Goal: Task Accomplishment & Management: Manage account settings

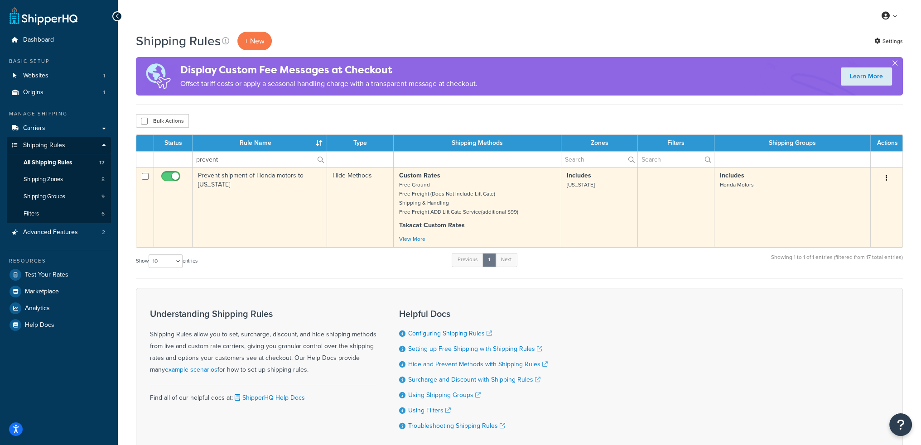
click at [170, 175] on input "checkbox" at bounding box center [171, 178] width 25 height 11
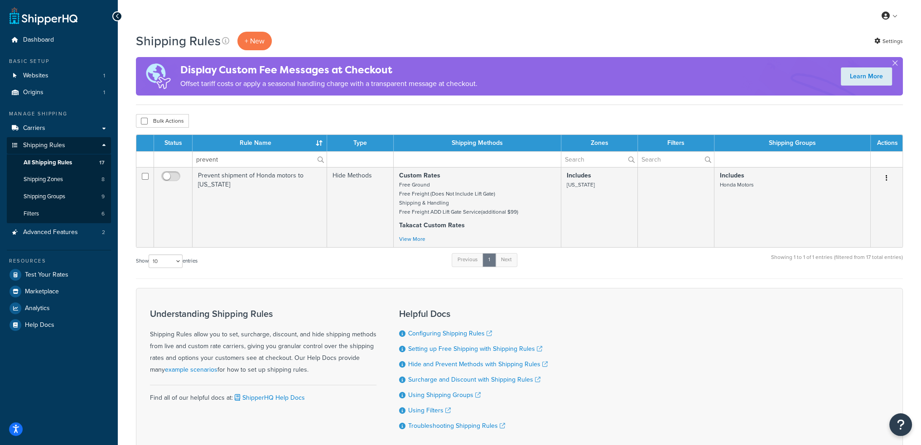
checkbox input "true"
click at [45, 78] on span "Websites" at bounding box center [35, 76] width 25 height 8
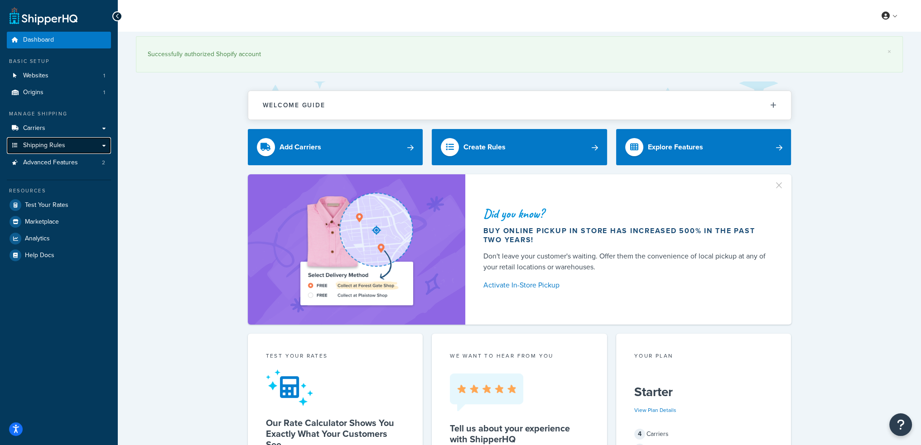
click at [40, 143] on span "Shipping Rules" at bounding box center [44, 146] width 42 height 8
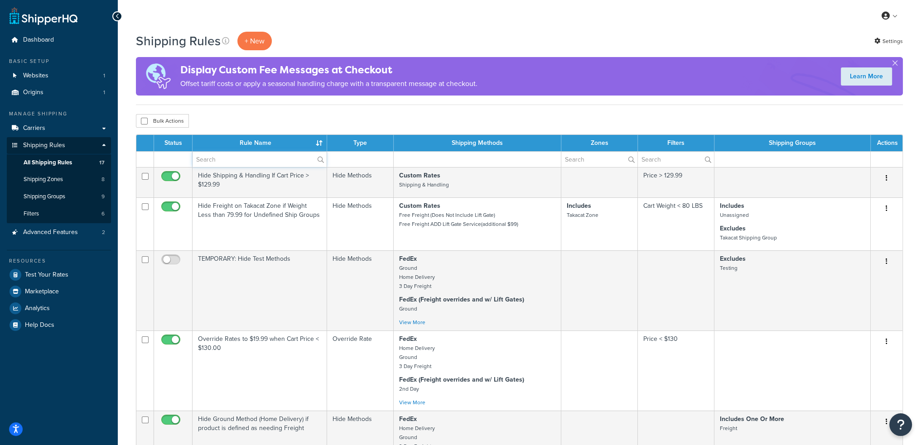
click at [218, 159] on input "text" at bounding box center [260, 159] width 134 height 15
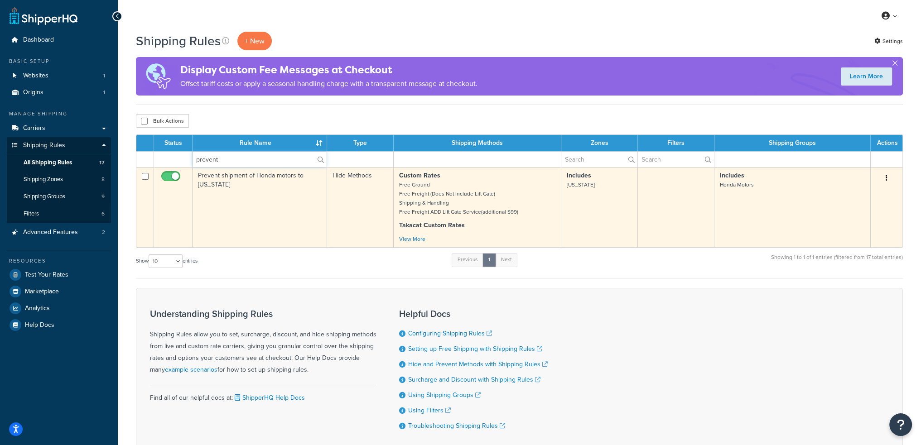
type input "prevent"
click at [167, 177] on input "checkbox" at bounding box center [171, 178] width 25 height 11
checkbox input "false"
click at [230, 187] on td "Prevent shipment of Honda motors to [US_STATE]" at bounding box center [260, 207] width 135 height 80
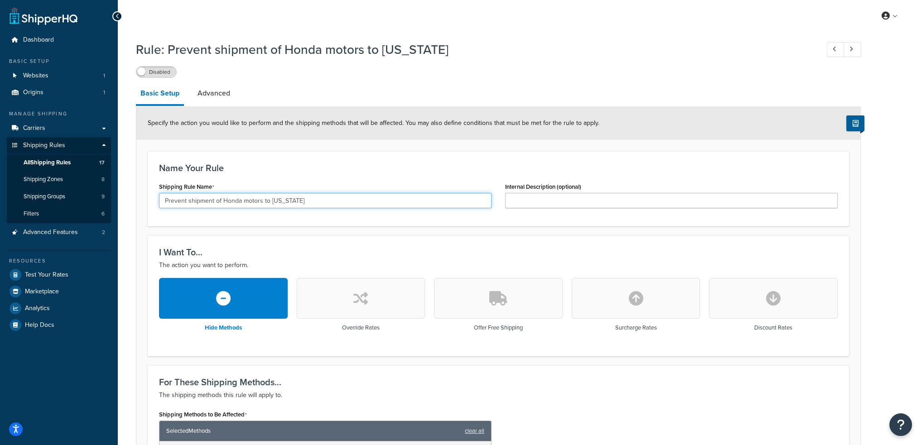
drag, startPoint x: 308, startPoint y: 199, endPoint x: 158, endPoint y: 184, distance: 150.8
click at [158, 184] on div "Shipping Rule Name Prevent shipment of Honda motors to [US_STATE]" at bounding box center [325, 197] width 346 height 35
